Goal: Navigation & Orientation: Find specific page/section

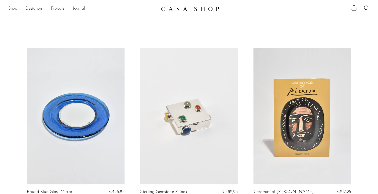
click at [14, 10] on link "Shop" at bounding box center [12, 8] width 9 height 7
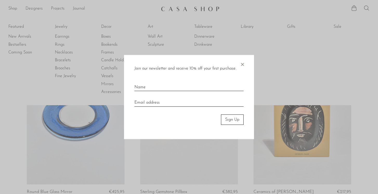
click at [242, 61] on span "×" at bounding box center [242, 63] width 5 height 17
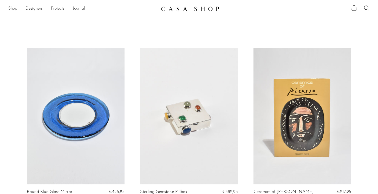
click at [12, 9] on link "Shop" at bounding box center [12, 8] width 9 height 7
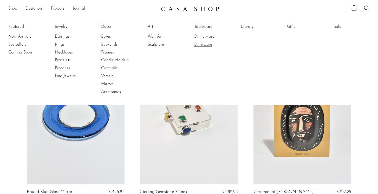
click at [208, 44] on link "Drinkware" at bounding box center [213, 45] width 39 height 6
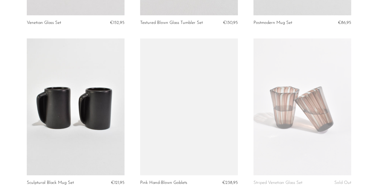
scroll to position [574, 0]
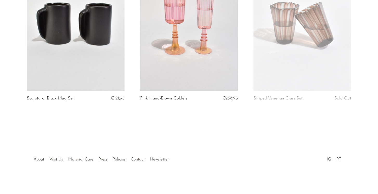
click at [135, 160] on link "Contact" at bounding box center [138, 160] width 14 height 4
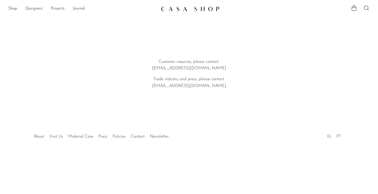
click at [103, 136] on link "Press" at bounding box center [103, 137] width 9 height 4
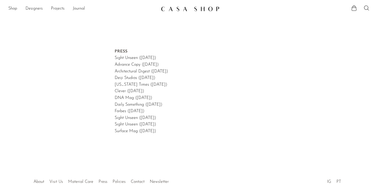
click at [59, 180] on link "Visit Us" at bounding box center [56, 182] width 14 height 4
